Goal: Information Seeking & Learning: Learn about a topic

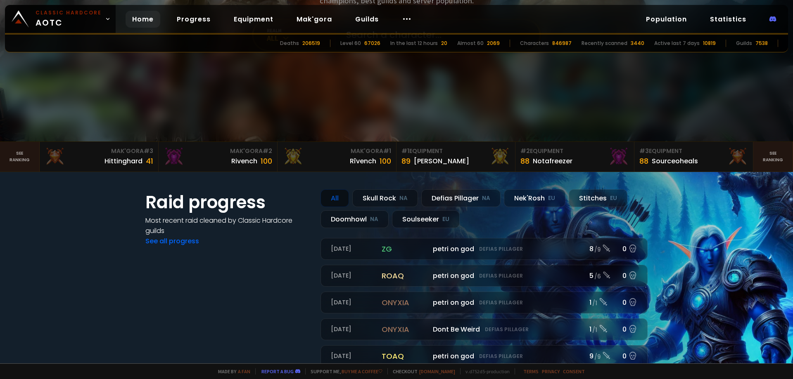
scroll to position [165, 0]
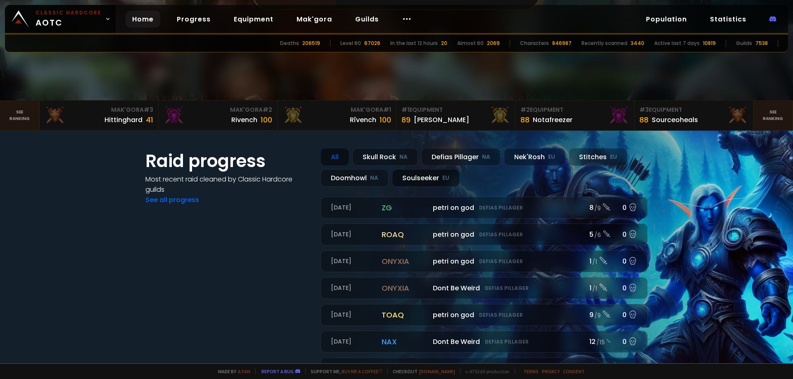
click at [427, 176] on div "Soulseeker EU" at bounding box center [426, 178] width 68 height 18
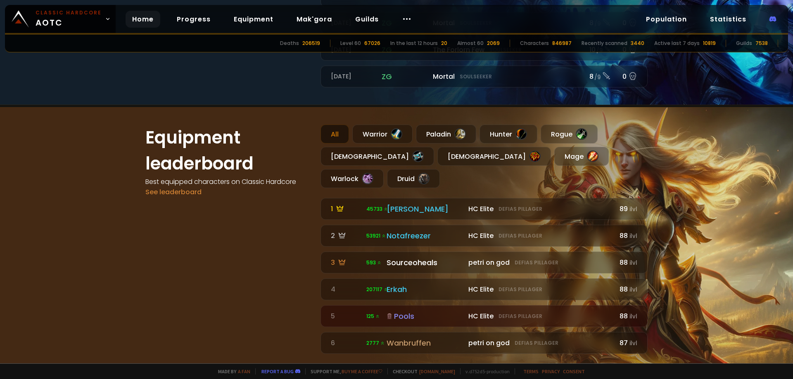
scroll to position [454, 0]
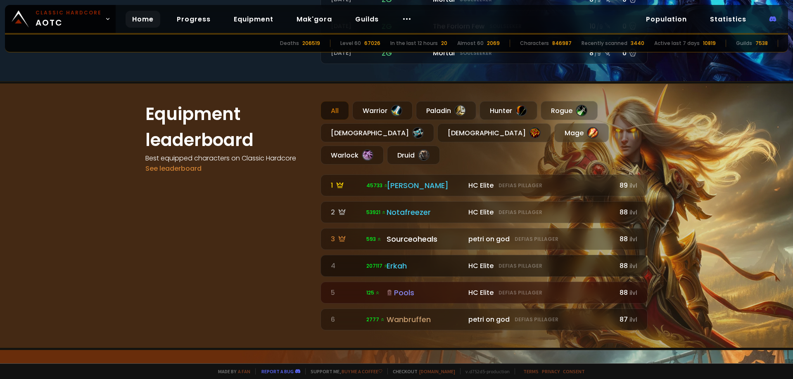
click at [396, 261] on div "Erkah" at bounding box center [424, 266] width 77 height 11
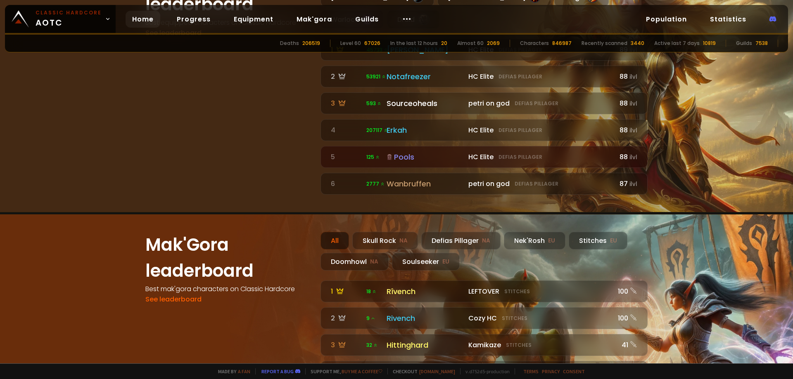
scroll to position [702, 0]
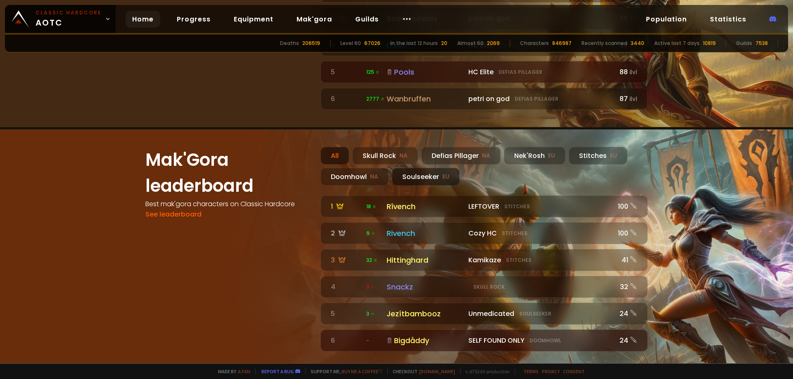
click at [420, 168] on div "Soulseeker EU" at bounding box center [426, 177] width 68 height 18
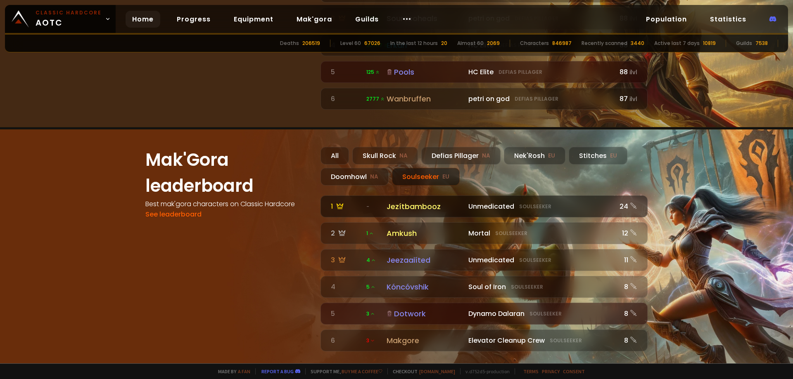
click at [414, 201] on div "Jezítbambooz" at bounding box center [424, 206] width 77 height 11
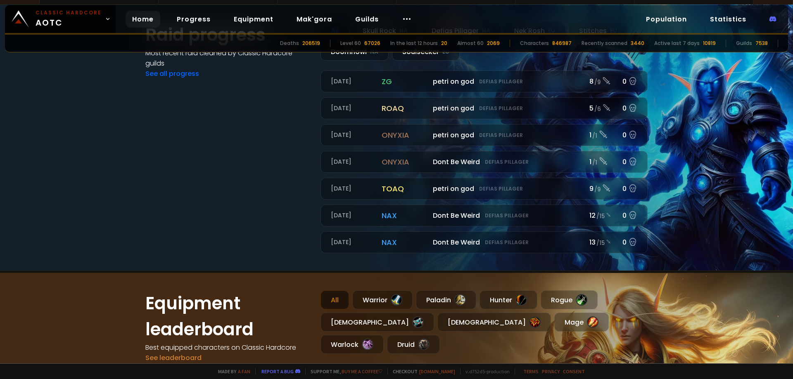
scroll to position [289, 0]
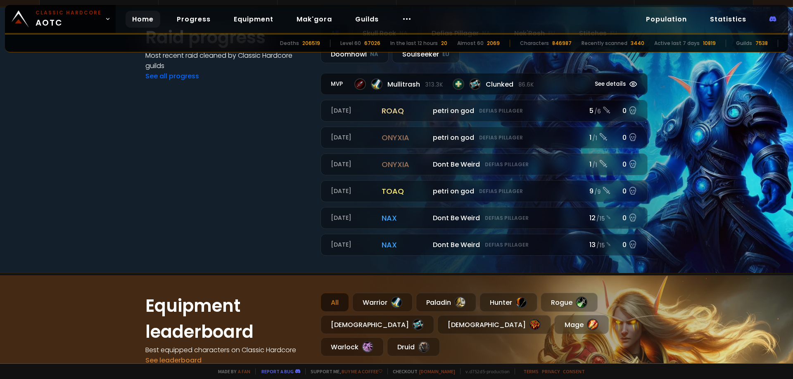
click at [487, 83] on span "Clunked 86.6k" at bounding box center [510, 84] width 48 height 10
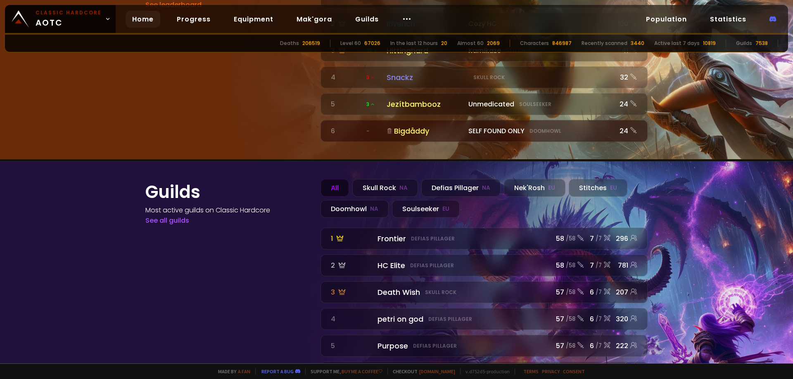
scroll to position [914, 0]
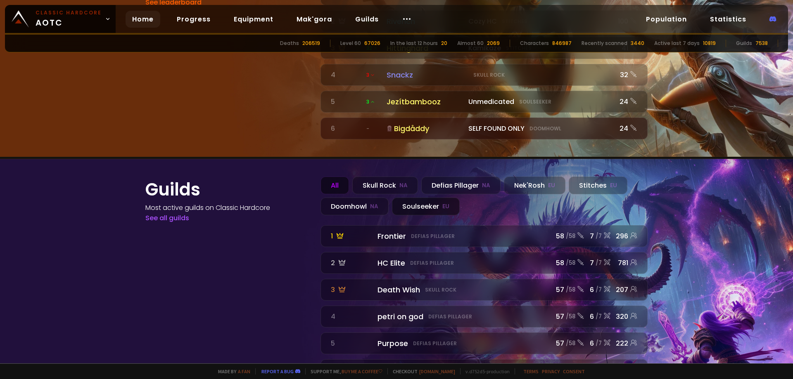
click at [417, 198] on div "Soulseeker EU" at bounding box center [426, 207] width 68 height 18
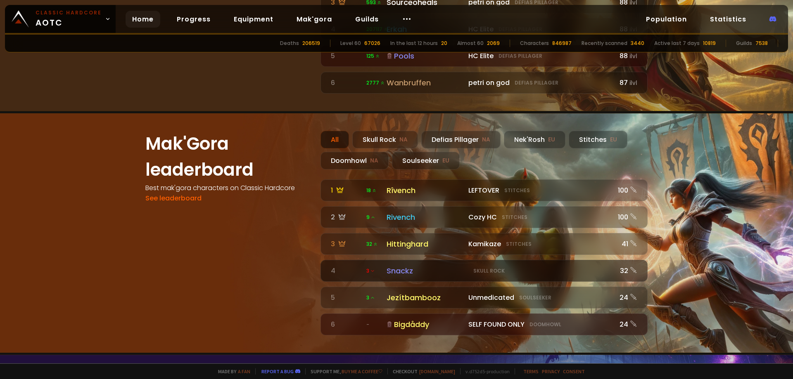
scroll to position [666, 0]
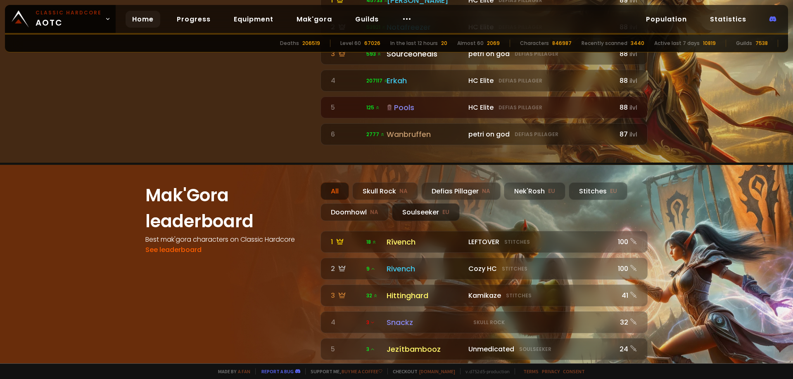
click at [448, 204] on div "Soulseeker EU" at bounding box center [426, 213] width 68 height 18
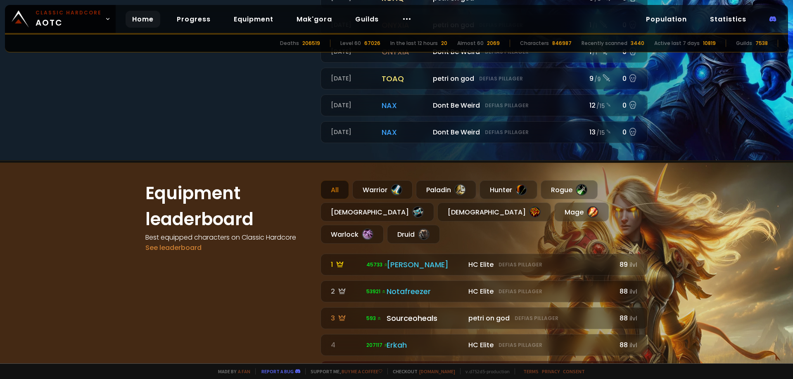
scroll to position [460, 0]
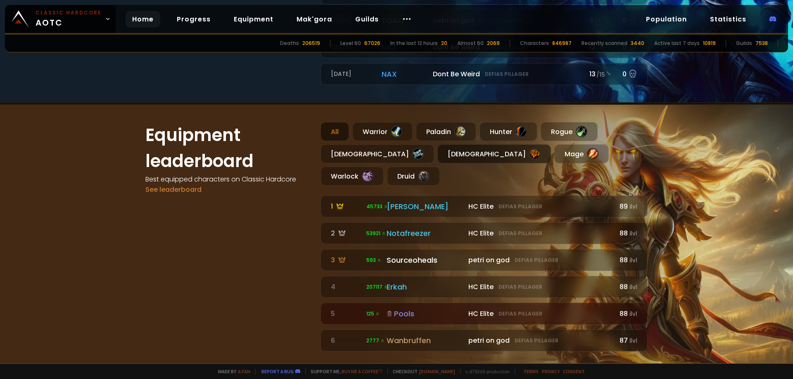
click at [437, 157] on div "Shaman" at bounding box center [494, 154] width 114 height 19
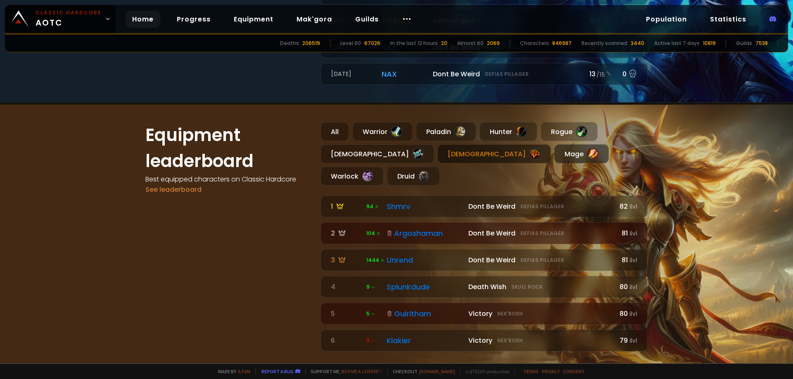
click at [554, 152] on div "Mage" at bounding box center [581, 154] width 54 height 19
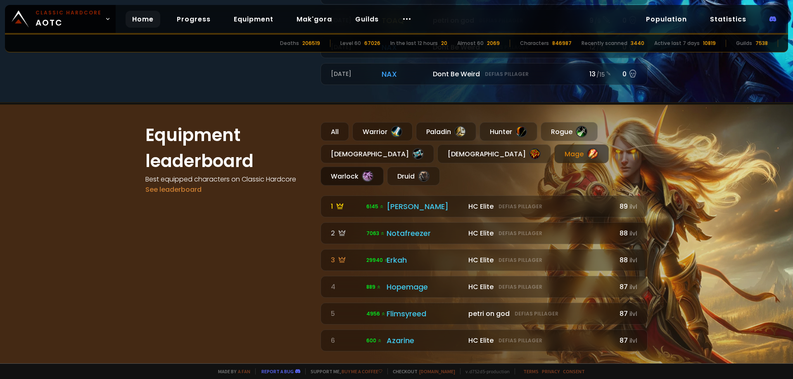
click at [384, 167] on div "Warlock" at bounding box center [351, 176] width 63 height 19
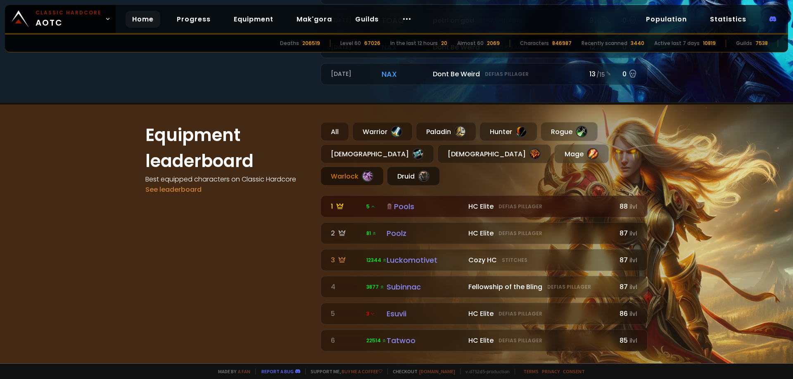
click at [440, 167] on div "Druid" at bounding box center [413, 176] width 53 height 19
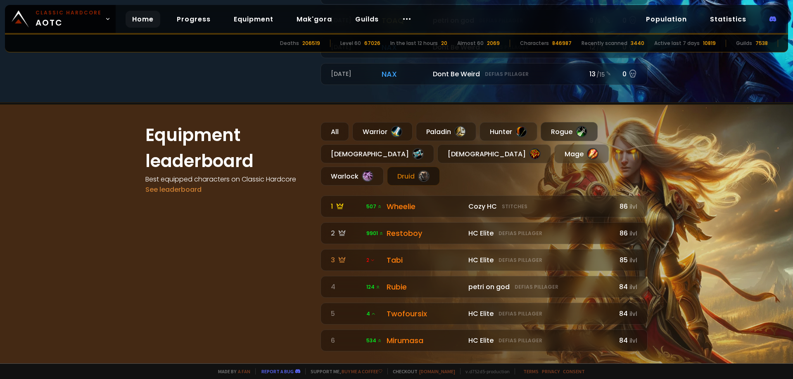
click at [561, 123] on div "Rogue" at bounding box center [568, 131] width 57 height 19
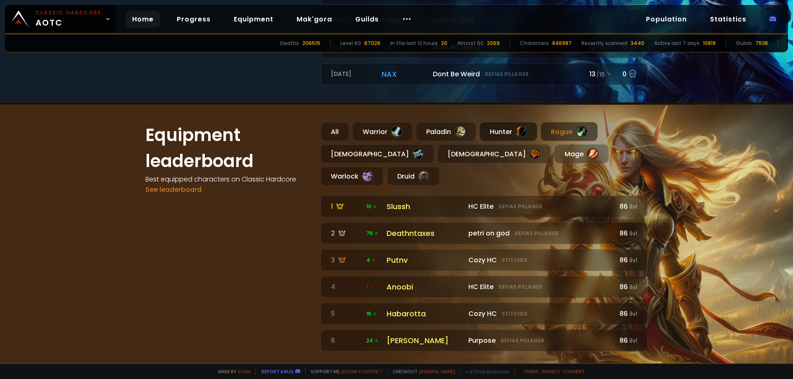
click at [525, 132] on div "Hunter" at bounding box center [508, 131] width 58 height 19
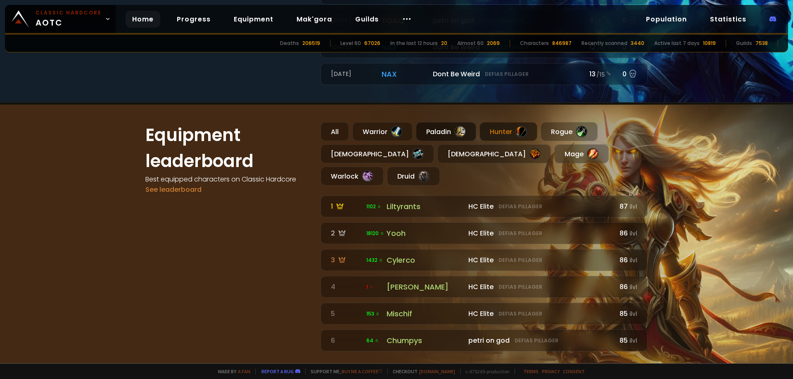
click at [444, 131] on div "Paladin" at bounding box center [446, 131] width 60 height 19
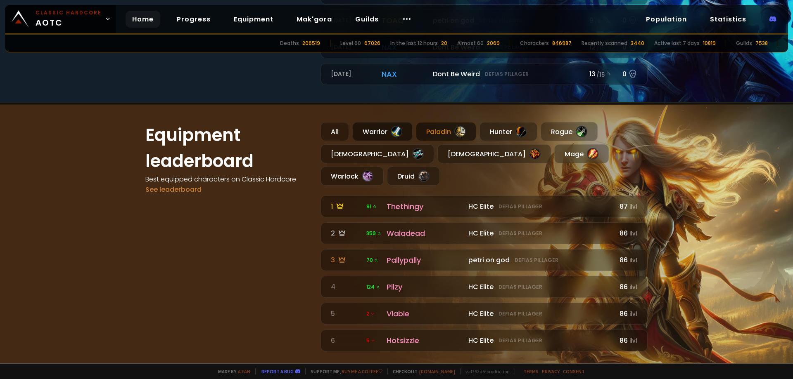
click at [384, 129] on div "Warrior" at bounding box center [382, 131] width 60 height 19
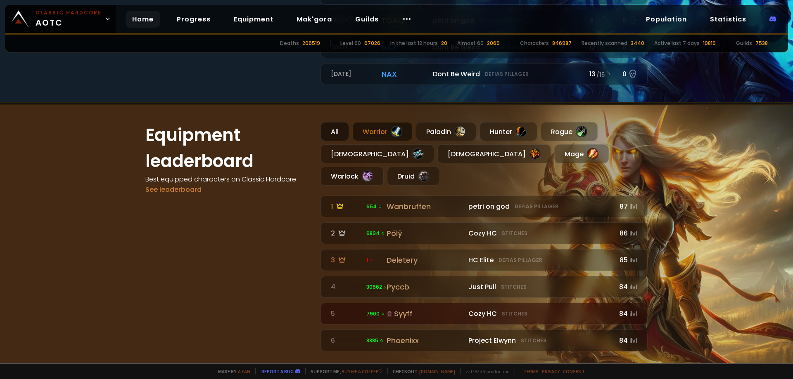
click at [334, 131] on div "All" at bounding box center [334, 131] width 28 height 19
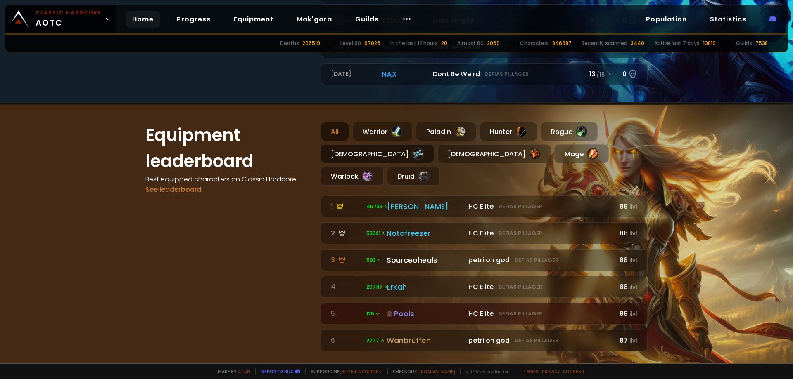
click at [334, 151] on div "Priest" at bounding box center [377, 154] width 114 height 19
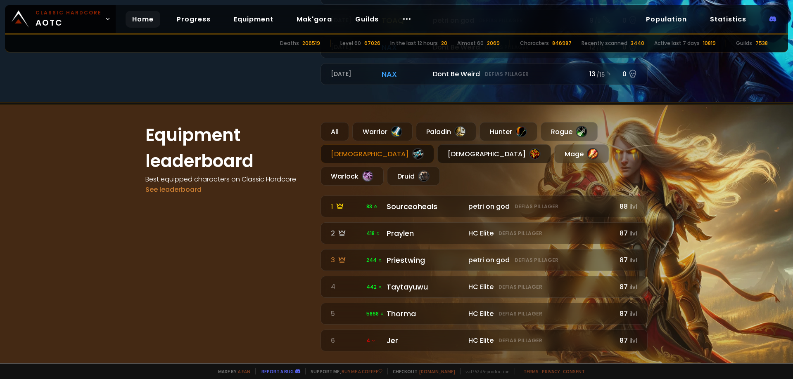
click at [437, 152] on div "Shaman" at bounding box center [494, 154] width 114 height 19
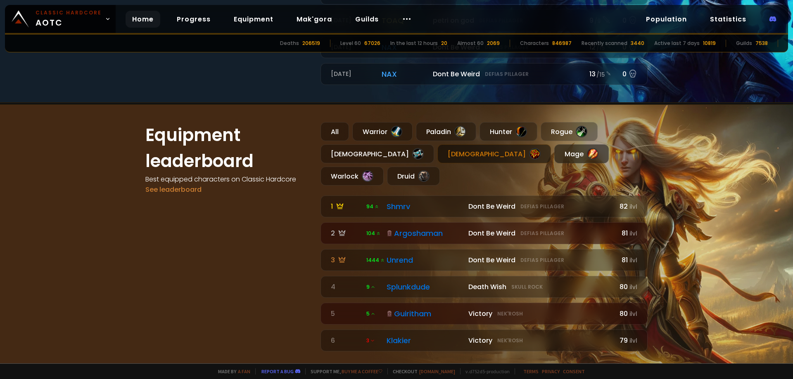
click at [554, 148] on div "Mage" at bounding box center [581, 154] width 54 height 19
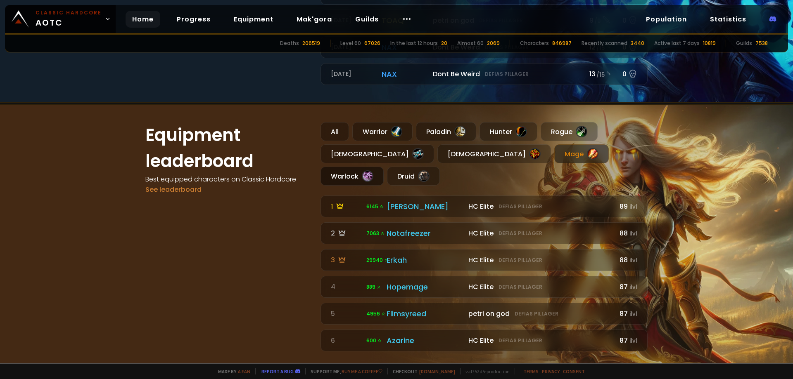
click at [384, 167] on div "Warlock" at bounding box center [351, 176] width 63 height 19
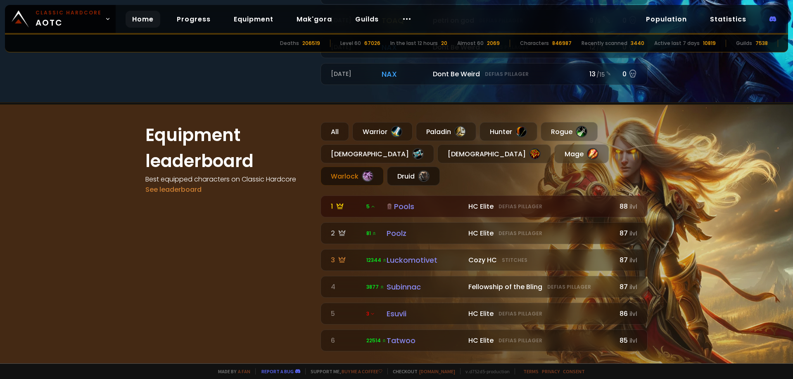
click at [440, 167] on div "Druid" at bounding box center [413, 176] width 53 height 19
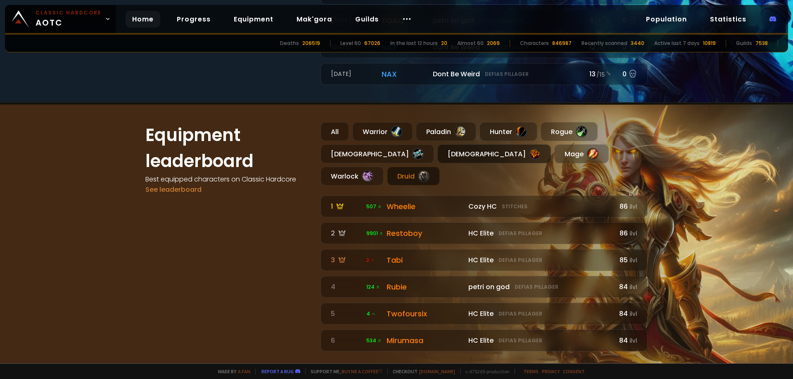
click at [437, 152] on div "Shaman" at bounding box center [494, 154] width 114 height 19
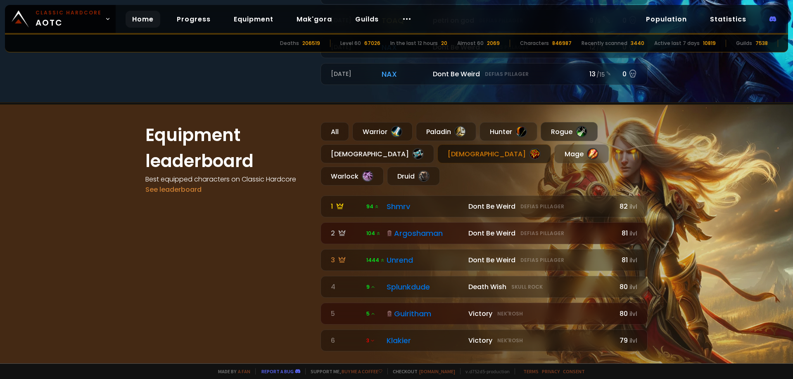
click at [567, 127] on div "Rogue" at bounding box center [568, 131] width 57 height 19
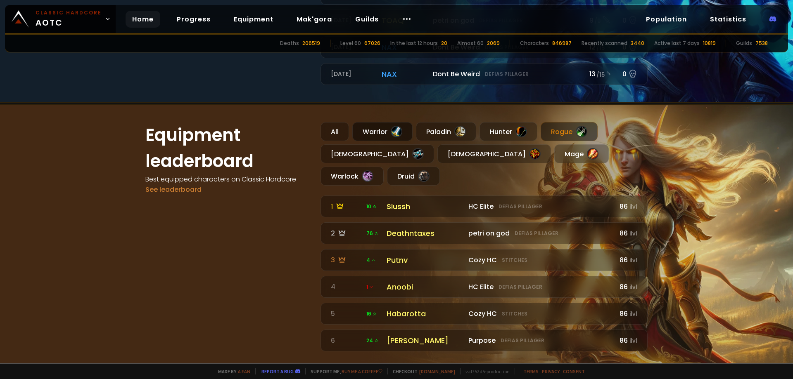
click at [365, 132] on div "Warrior" at bounding box center [382, 131] width 60 height 19
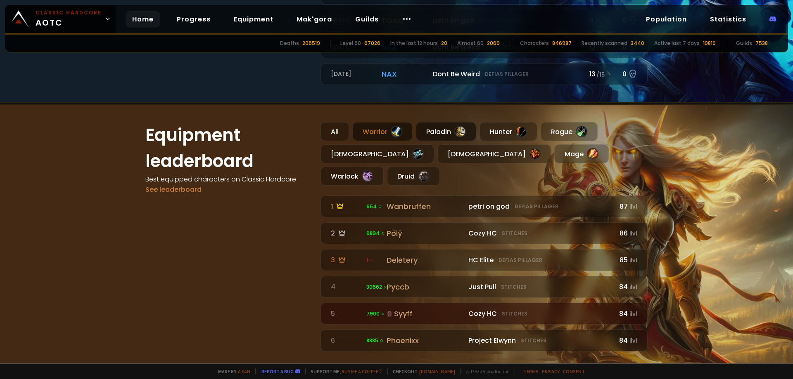
click at [434, 133] on div "Paladin" at bounding box center [446, 131] width 60 height 19
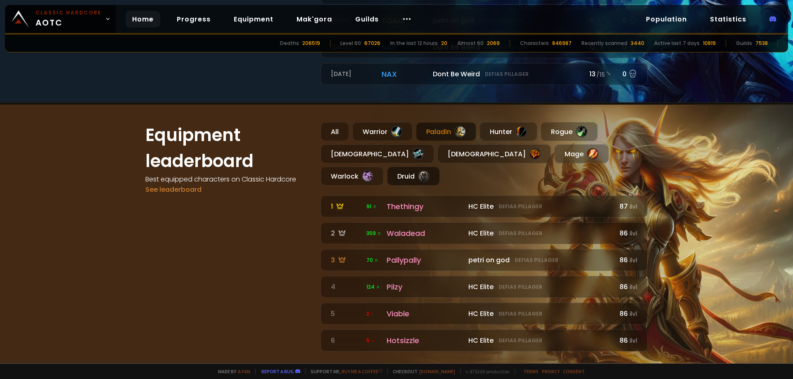
click at [440, 167] on div "Druid" at bounding box center [413, 176] width 53 height 19
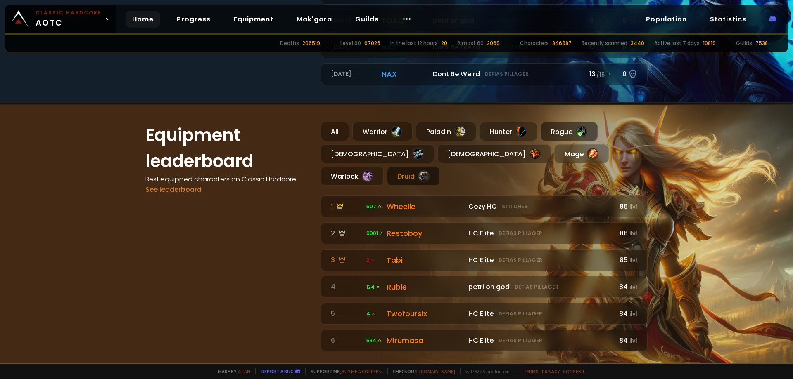
click at [559, 135] on div "Rogue" at bounding box center [568, 131] width 57 height 19
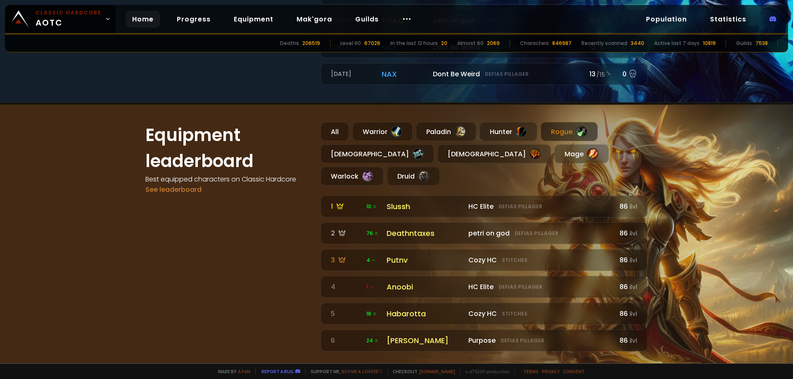
click at [397, 173] on div "All Warrior Paladin Hunter Rogue Priest Shaman Mage Warlock Druid 1 10 HC Elite…" at bounding box center [483, 237] width 327 height 230
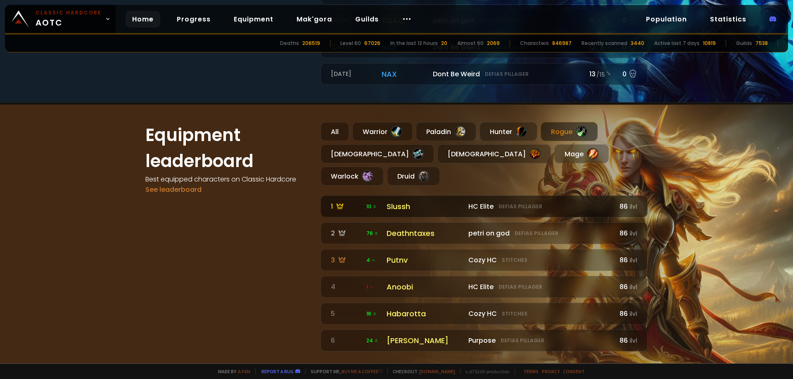
click at [399, 201] on div "Slussh" at bounding box center [424, 206] width 77 height 11
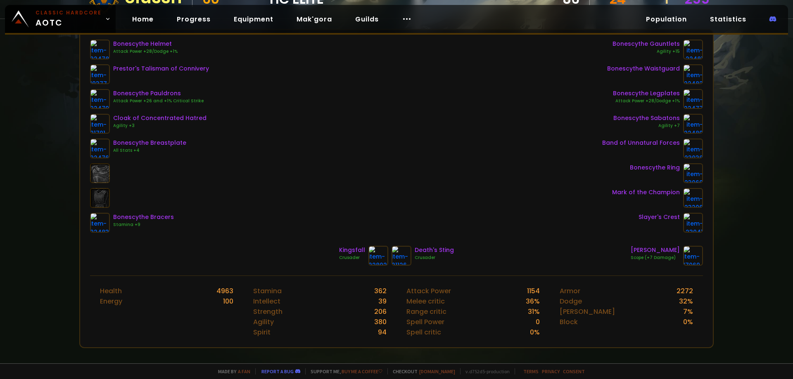
scroll to position [248, 0]
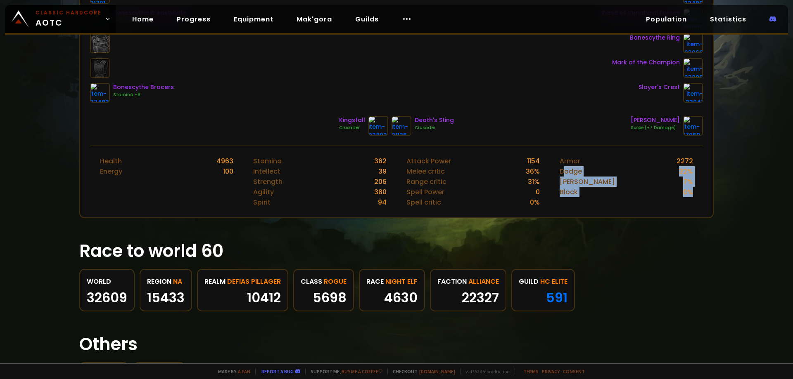
drag, startPoint x: 559, startPoint y: 169, endPoint x: 685, endPoint y: 195, distance: 129.0
click at [685, 195] on div "Armor 2272 Dodge 32 % Parry 7 % Block 0 %" at bounding box center [626, 181] width 153 height 71
click at [540, 205] on div "Attack Power 1154 Melee critic 36 % Range critic 31 % Spell Power 0 Spell criti…" at bounding box center [472, 181] width 153 height 71
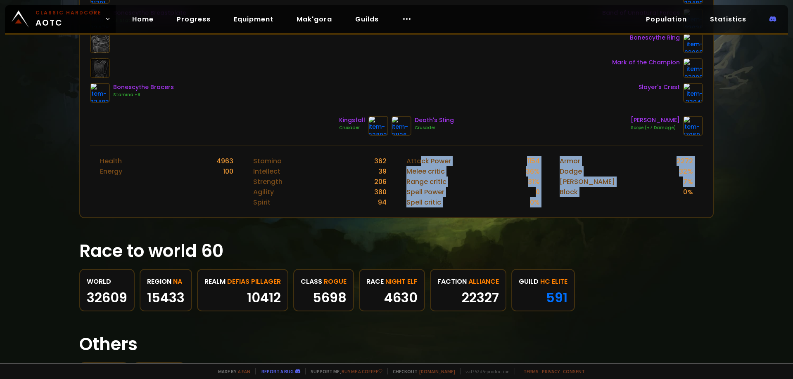
drag, startPoint x: 416, startPoint y: 159, endPoint x: 639, endPoint y: 201, distance: 226.9
click at [639, 201] on div "Health 4963 Energy 100 Stamina 362 Intellect 39 Strength 206 Agility 380 Spirit…" at bounding box center [396, 182] width 613 height 72
click at [639, 201] on div "Armor 2272 Dodge 32 % Parry 7 % Block 0 %" at bounding box center [626, 181] width 153 height 71
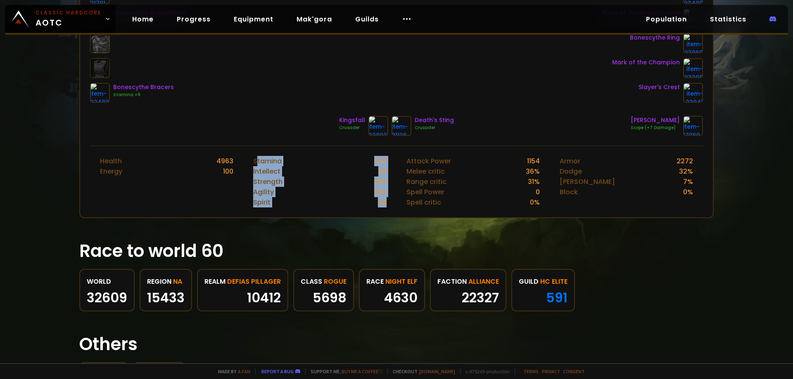
drag, startPoint x: 254, startPoint y: 160, endPoint x: 384, endPoint y: 212, distance: 139.3
click at [384, 212] on div "Stamina 362 Intellect 39 Strength 206 Agility 380 Spirit 94" at bounding box center [319, 181] width 153 height 71
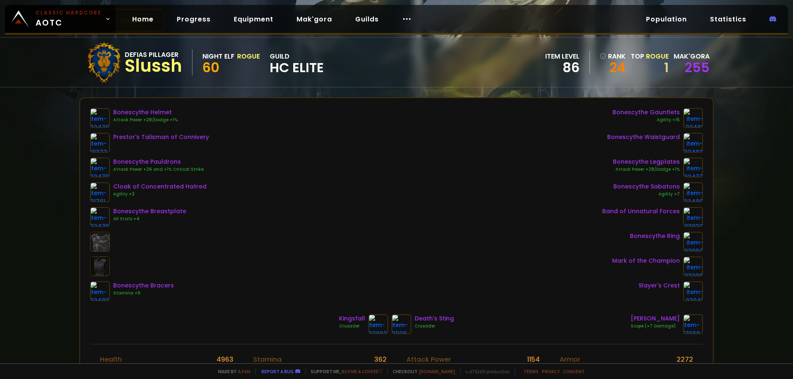
scroll to position [0, 0]
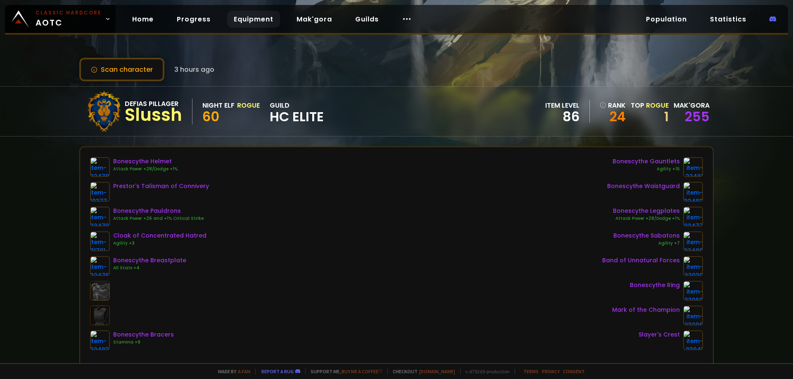
click at [254, 20] on link "Equipment" at bounding box center [253, 19] width 53 height 17
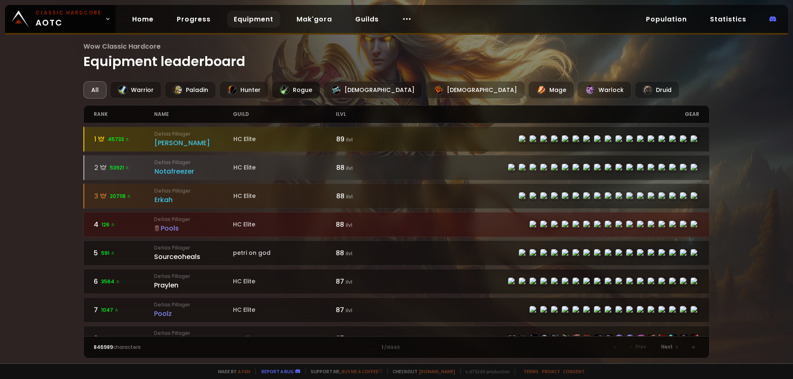
click at [299, 88] on div "Rogue" at bounding box center [296, 89] width 48 height 17
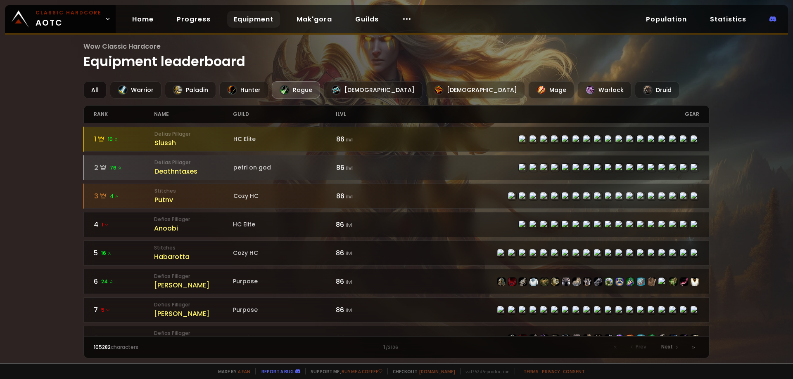
click at [96, 88] on div "All" at bounding box center [94, 89] width 23 height 17
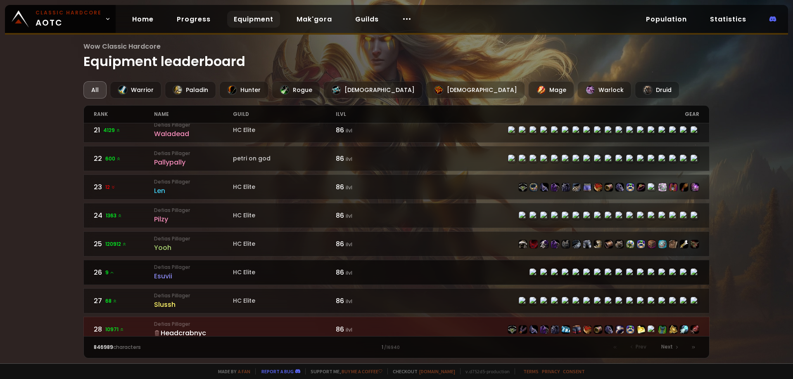
scroll to position [702, 0]
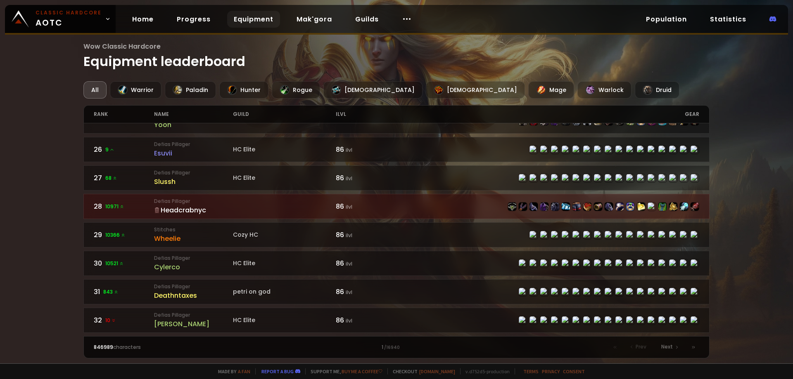
click at [158, 210] on icon at bounding box center [157, 211] width 6 height 6
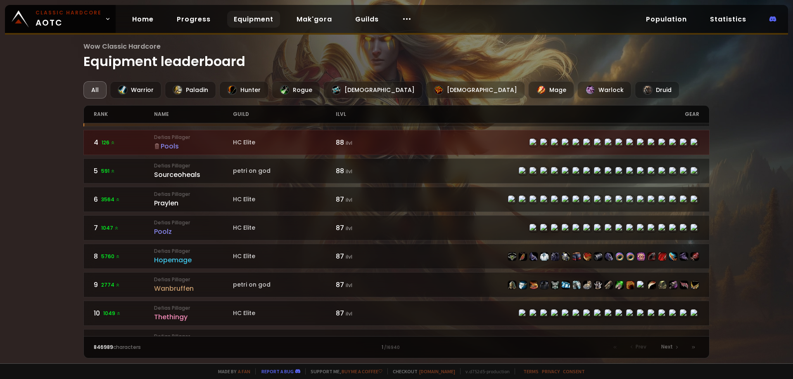
scroll to position [83, 0]
click at [40, 224] on div "Wow Classic Hardcore Equipment leaderboard All Warrior Paladin Hunter Rogue Pri…" at bounding box center [396, 182] width 793 height 364
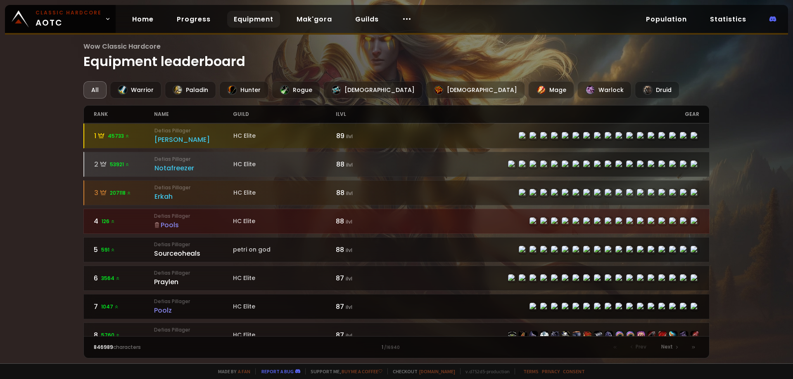
scroll to position [0, 0]
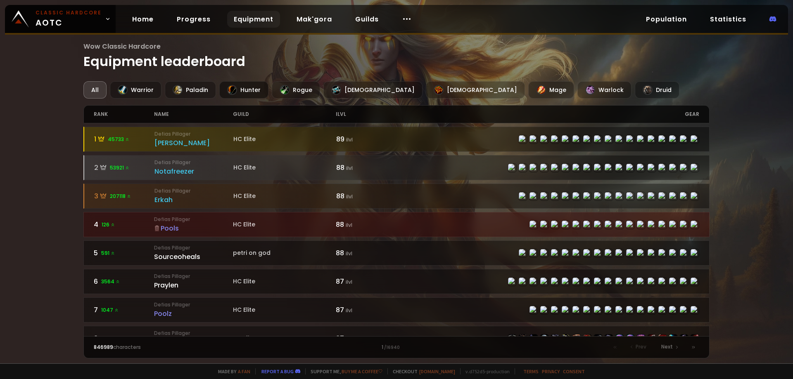
click at [244, 92] on div "Hunter" at bounding box center [243, 89] width 49 height 17
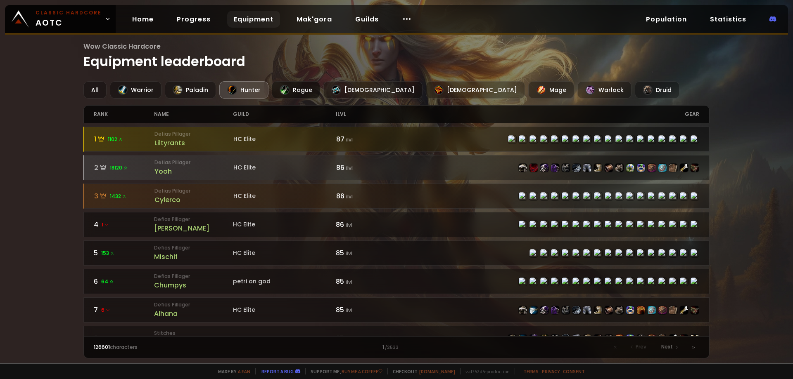
click at [291, 89] on div "Rogue" at bounding box center [296, 89] width 48 height 17
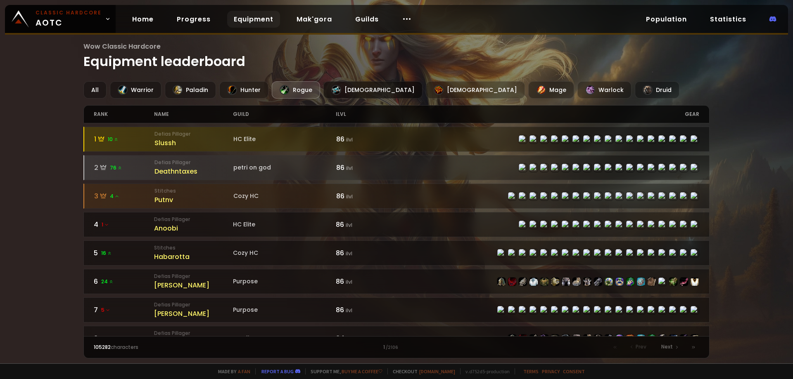
click at [337, 86] on div "Priest" at bounding box center [372, 89] width 99 height 17
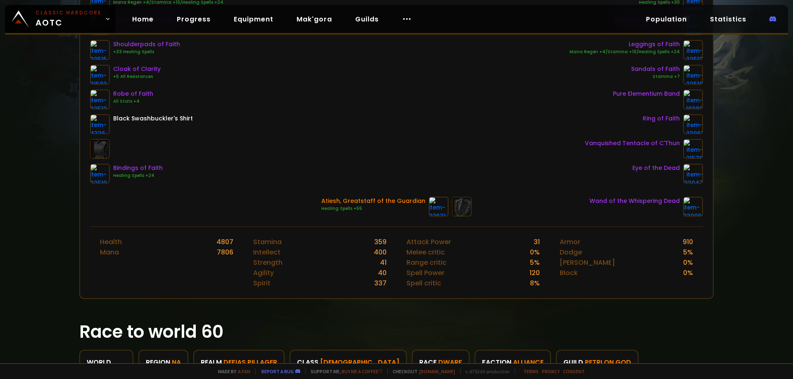
scroll to position [248, 0]
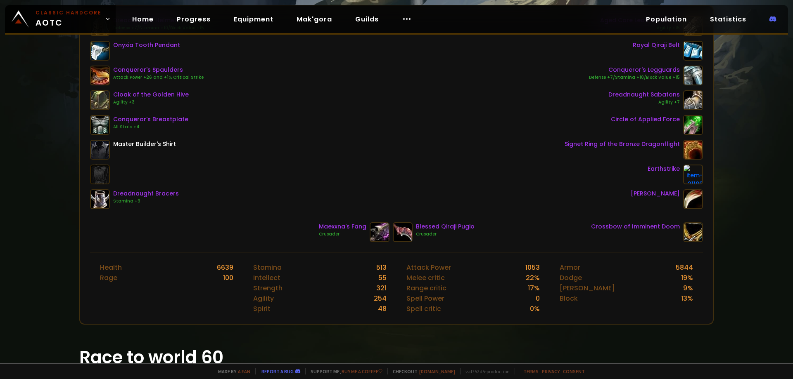
scroll to position [83, 0]
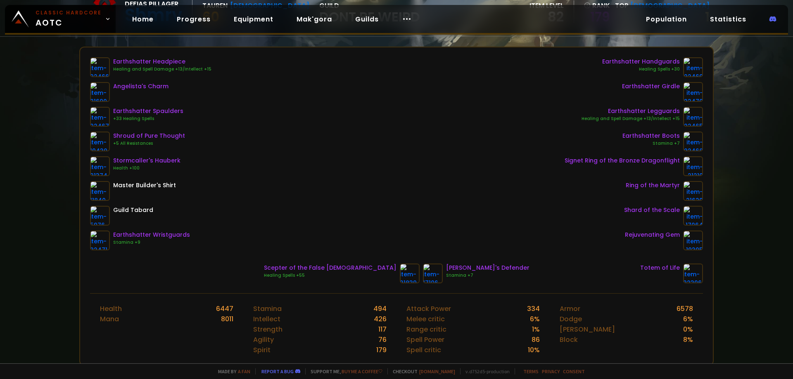
scroll to position [41, 0]
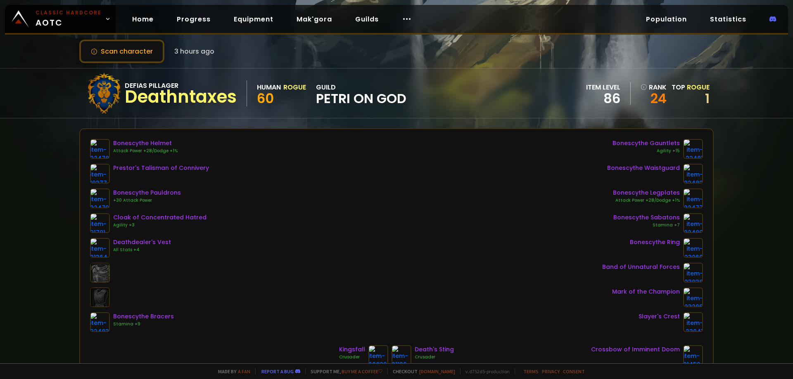
scroll to position [83, 0]
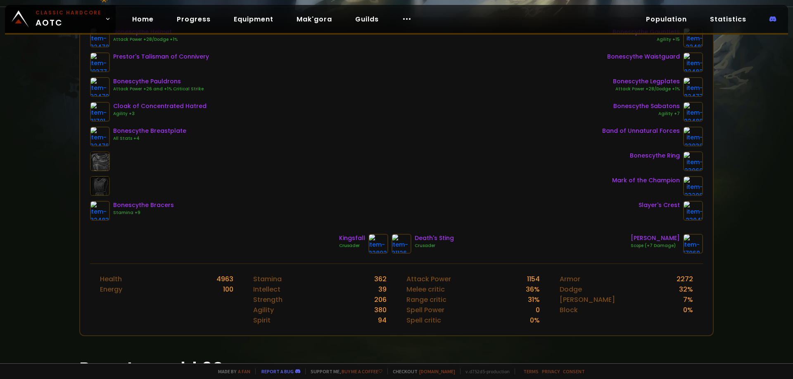
scroll to position [165, 0]
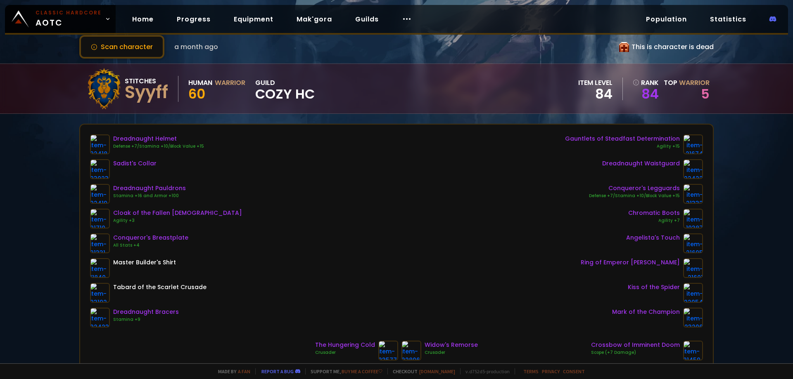
scroll to position [41, 0]
